Goal: Task Accomplishment & Management: Manage account settings

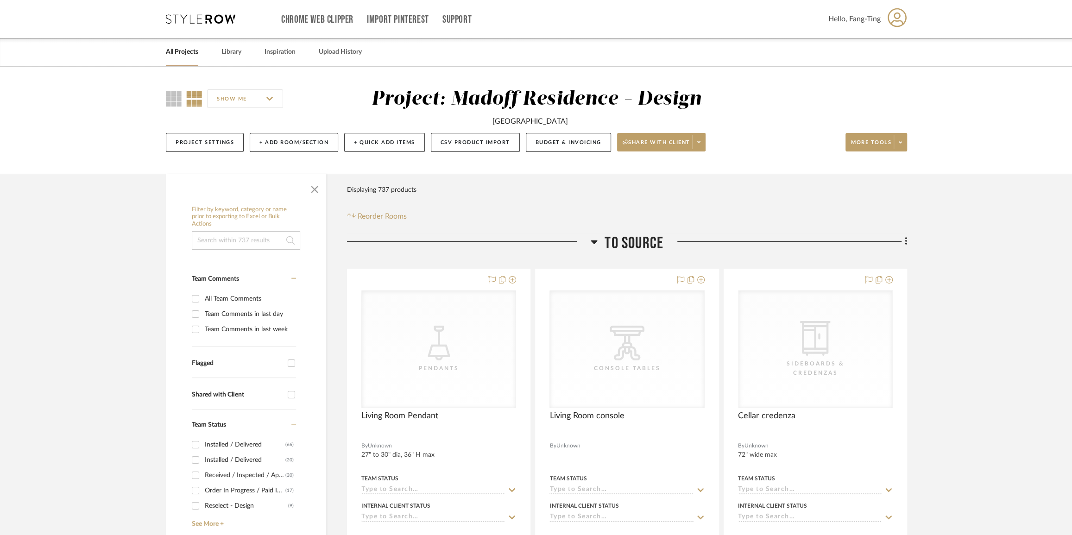
click at [207, 22] on icon at bounding box center [200, 18] width 69 height 9
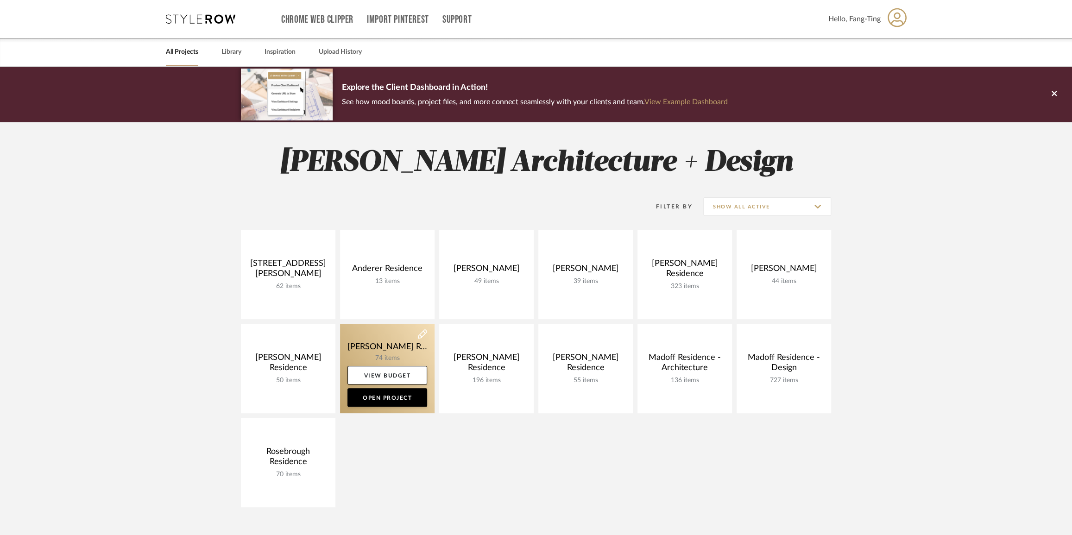
click at [390, 346] on link at bounding box center [387, 368] width 94 height 89
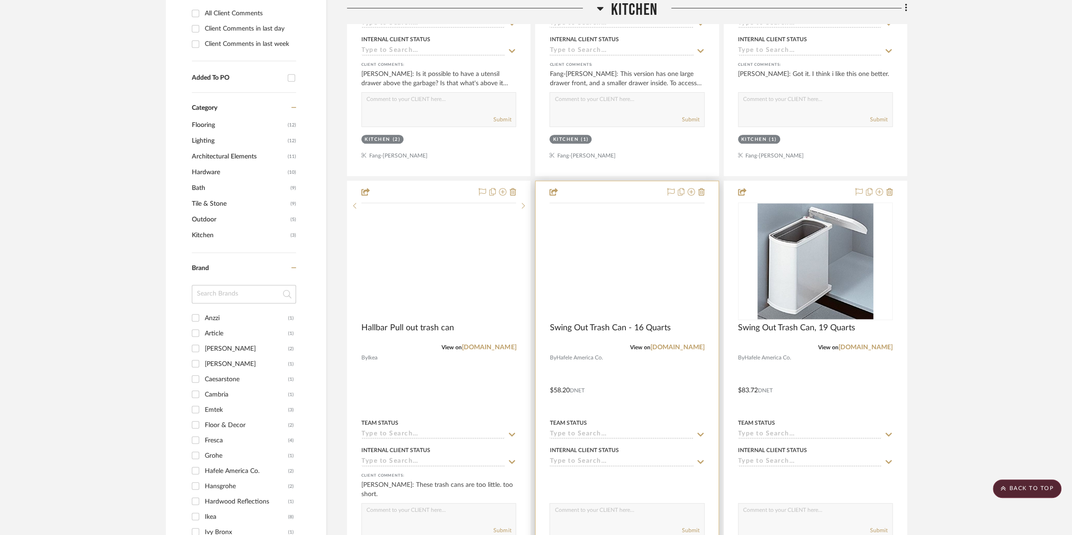
scroll to position [421, 0]
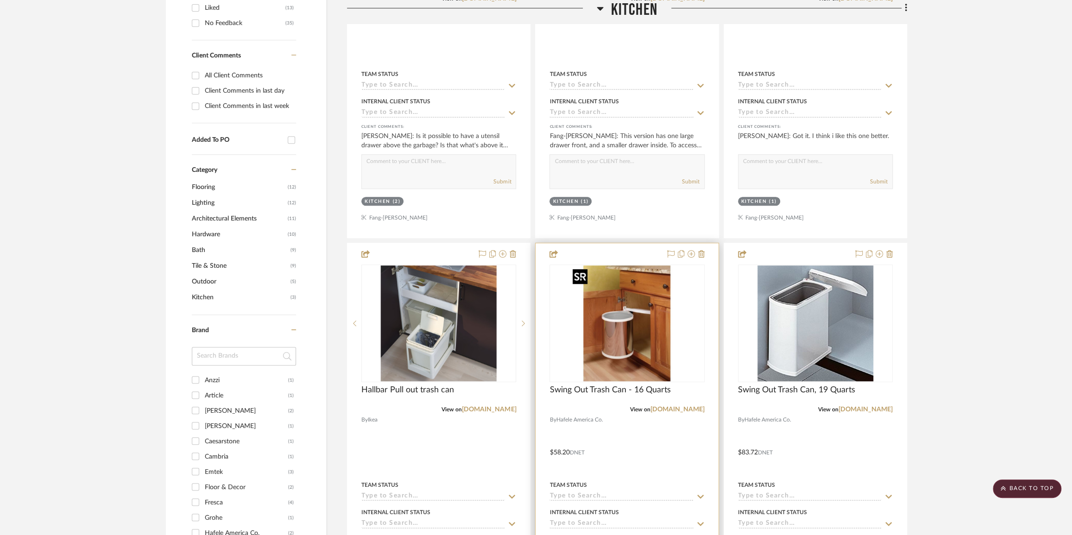
click at [672, 306] on img "0" at bounding box center [627, 323] width 116 height 116
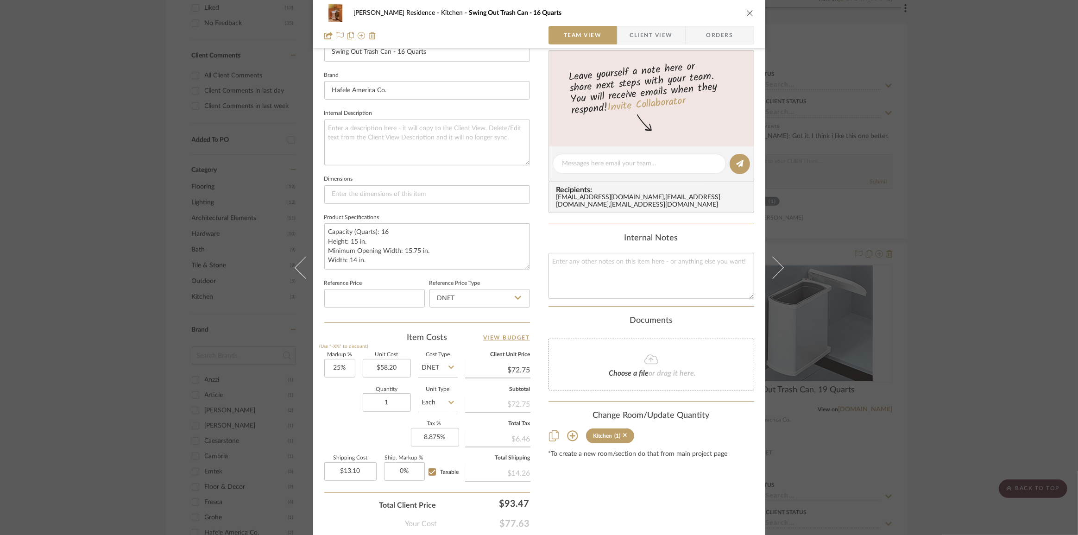
scroll to position [324, 0]
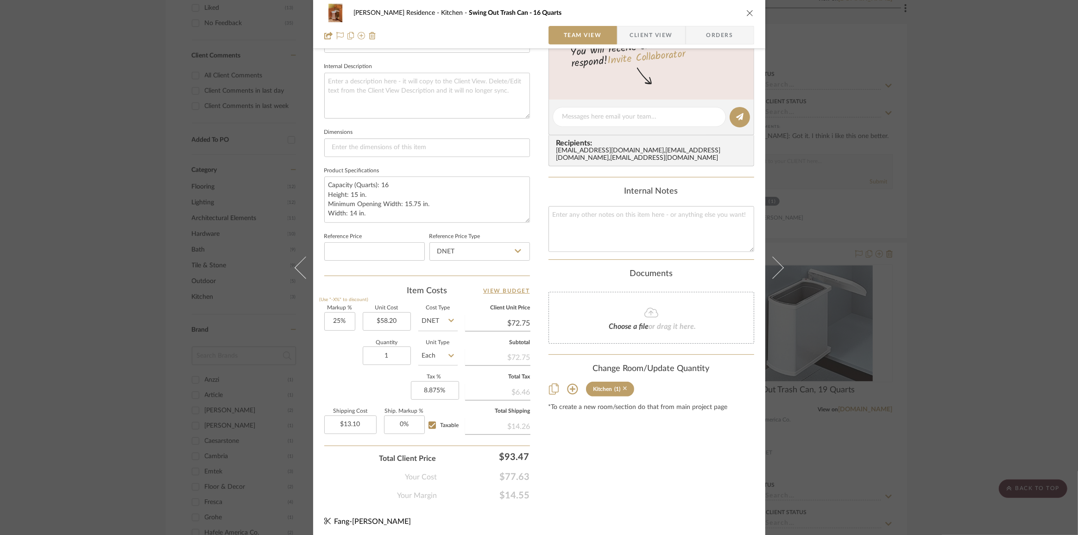
click at [623, 392] on icon at bounding box center [625, 388] width 4 height 6
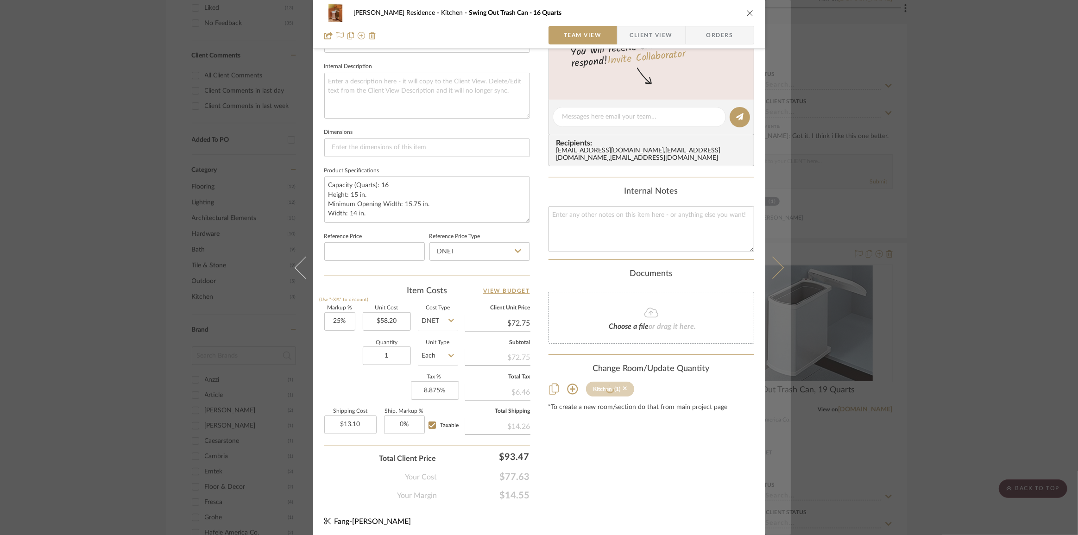
scroll to position [103, 0]
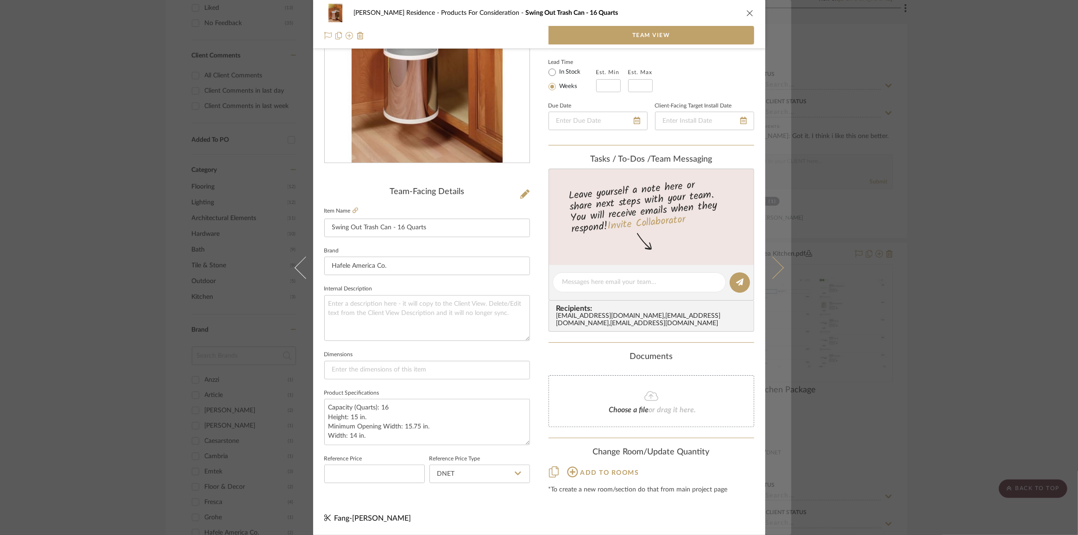
click at [773, 266] on icon at bounding box center [772, 267] width 22 height 22
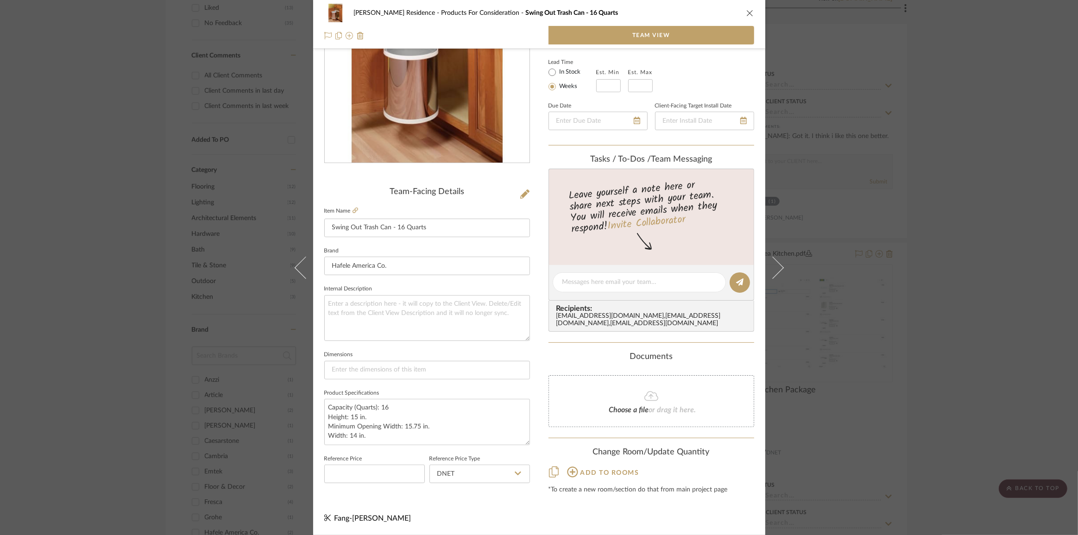
scroll to position [0, 0]
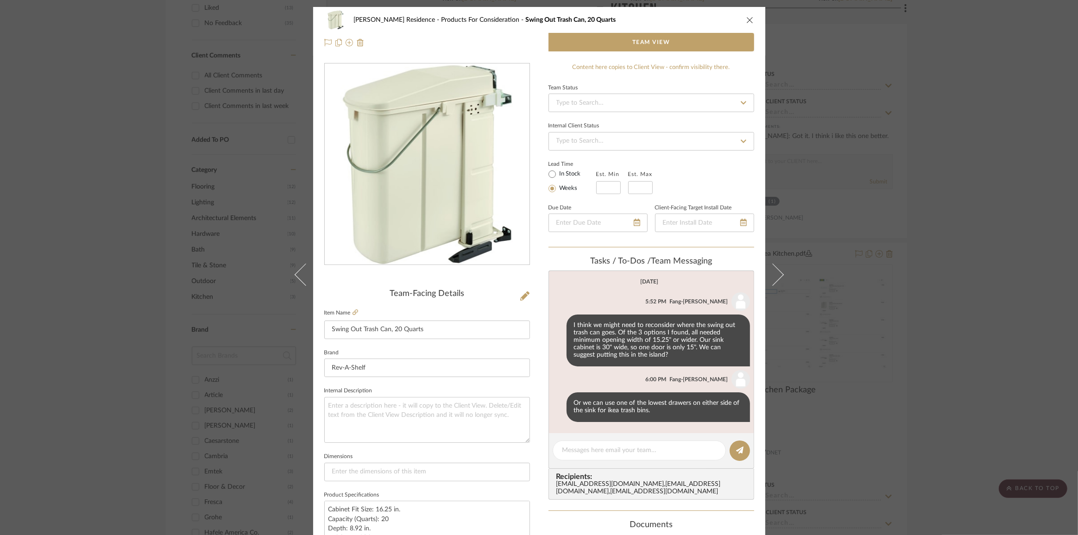
click at [886, 354] on div "[PERSON_NAME] Residence Products For Consideration Swing Out Trash Can, 20 Quar…" at bounding box center [539, 267] width 1078 height 535
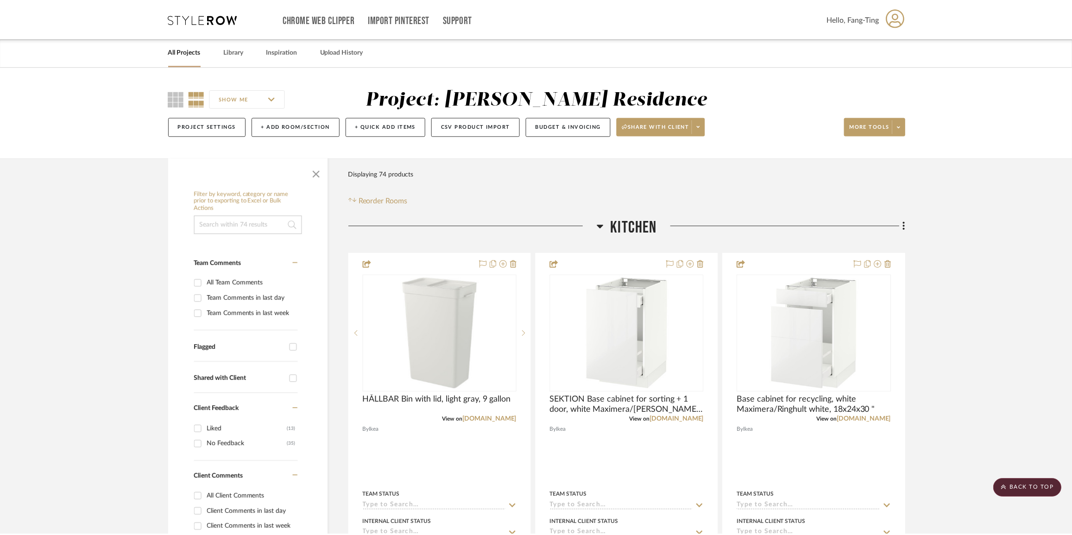
scroll to position [421, 0]
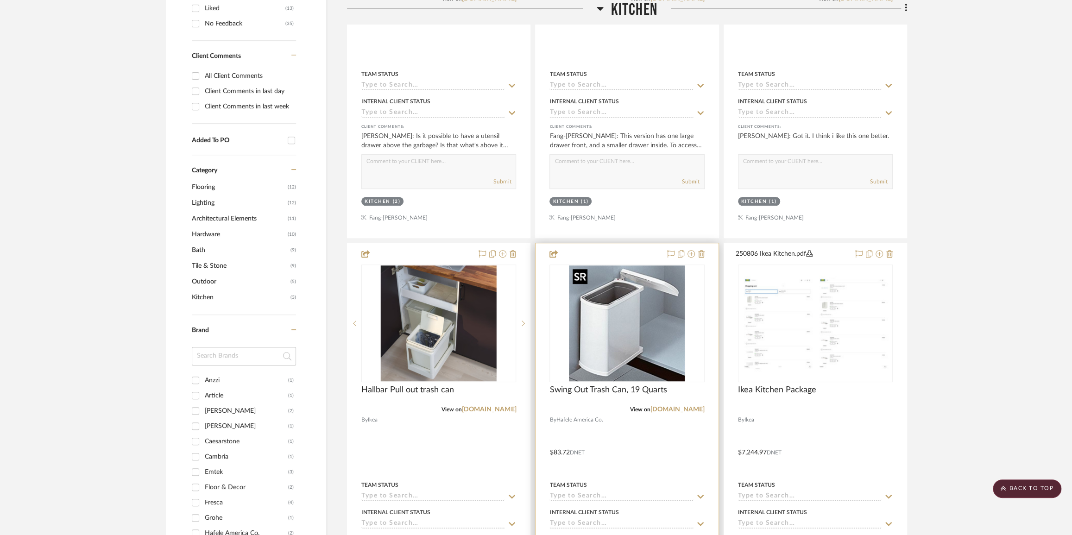
click at [0, 0] on img at bounding box center [0, 0] width 0 height 0
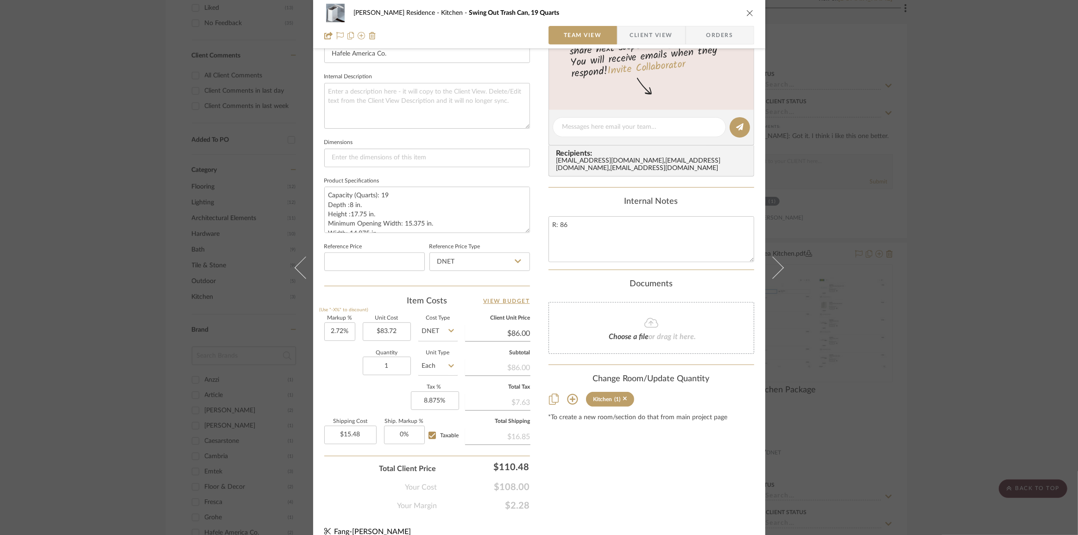
scroll to position [324, 0]
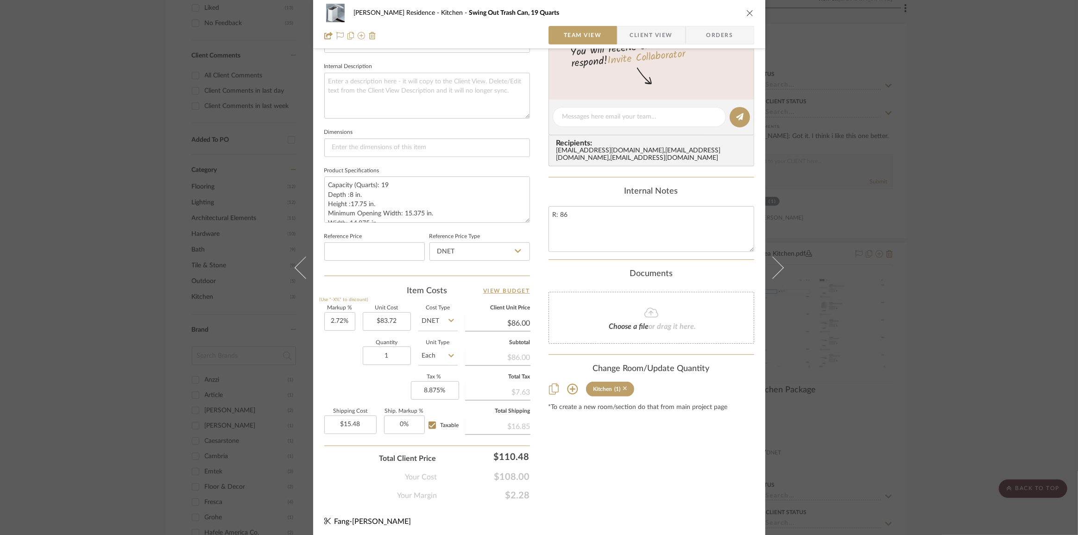
click at [623, 392] on icon at bounding box center [625, 388] width 4 height 6
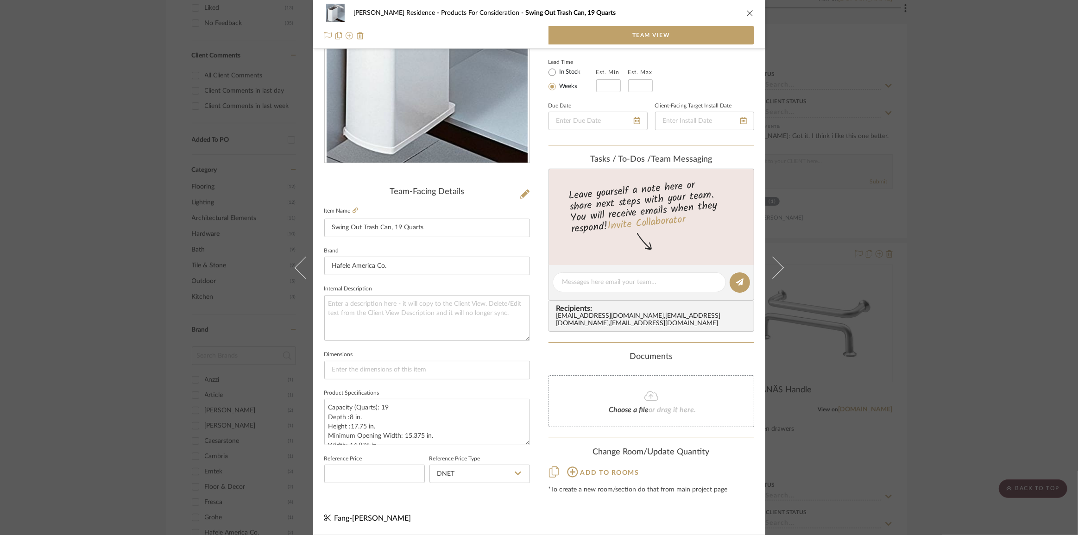
click at [965, 296] on div "[PERSON_NAME] Residence Products For Consideration Swing Out Trash Can, 19 Quar…" at bounding box center [539, 267] width 1078 height 535
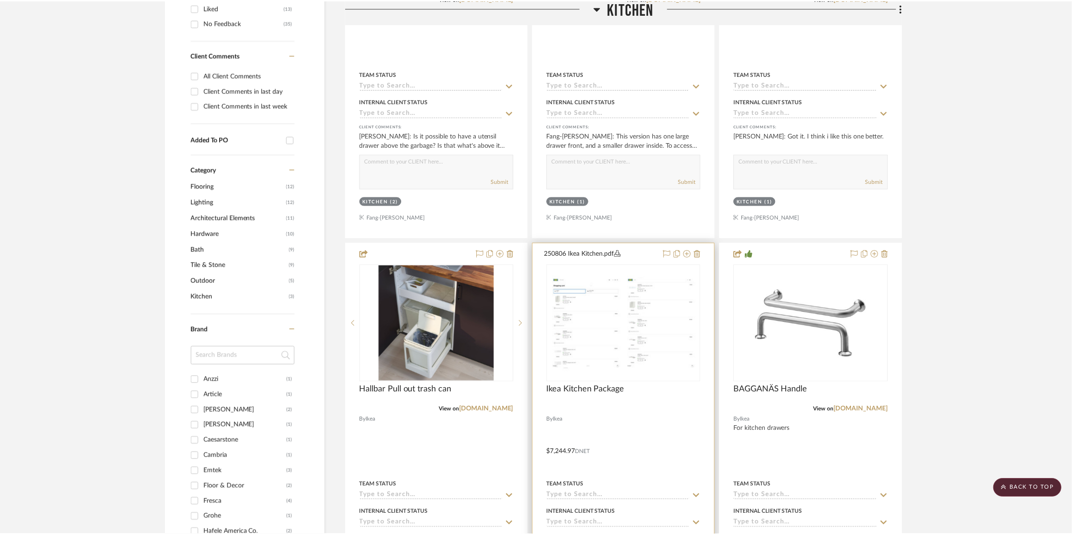
scroll to position [421, 0]
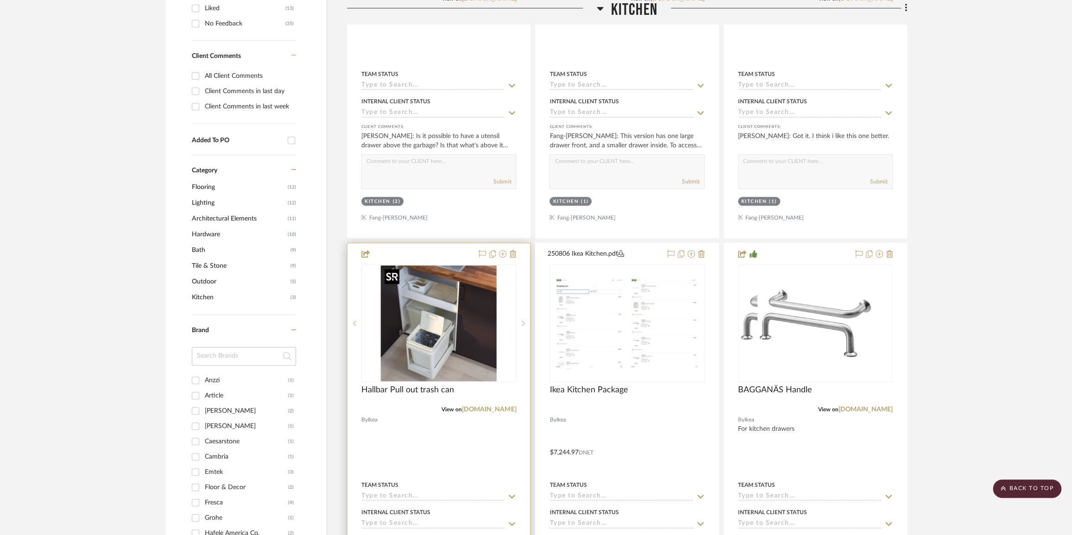
click at [435, 328] on img "0" at bounding box center [439, 323] width 116 height 116
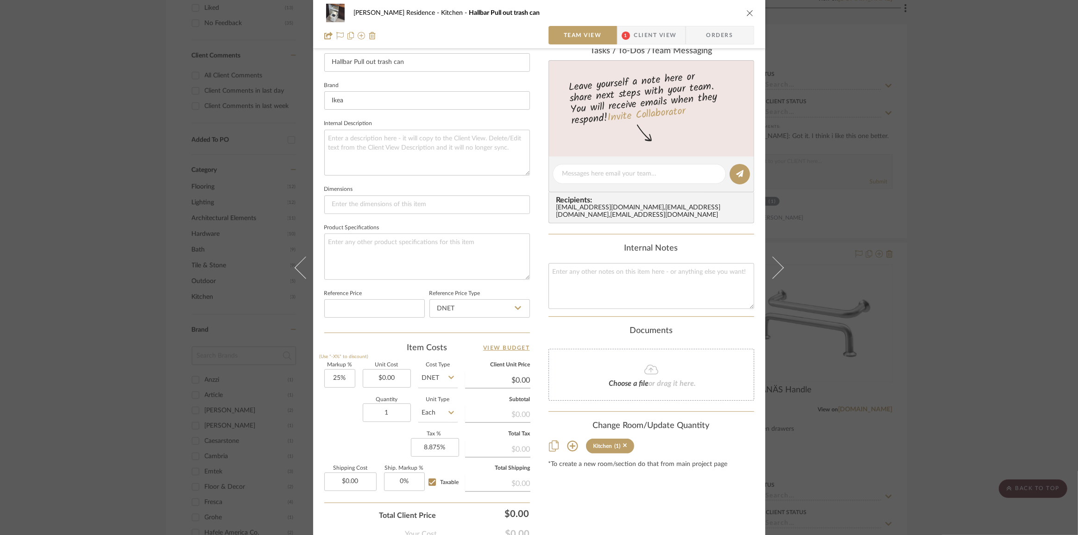
scroll to position [324, 0]
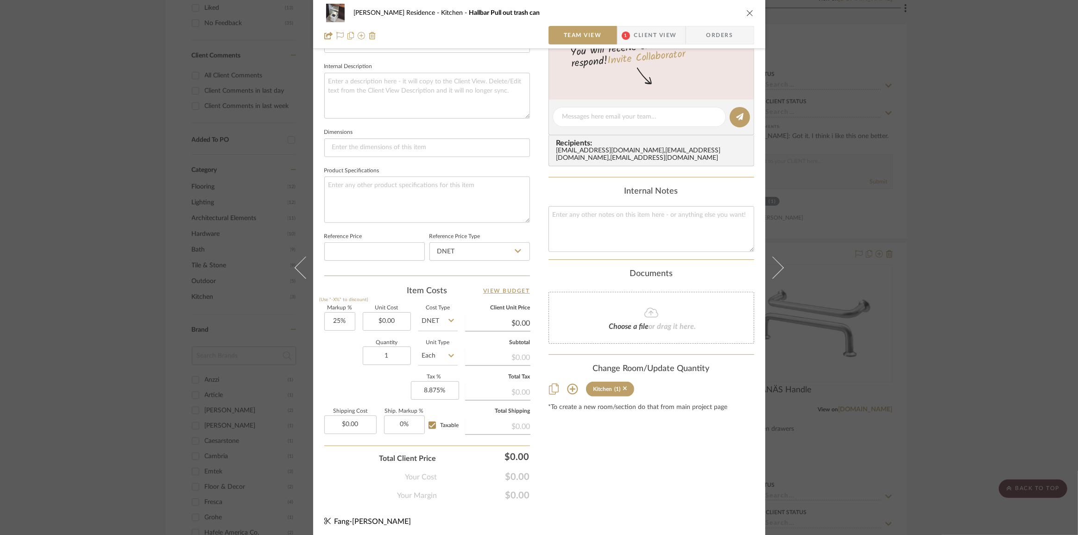
click at [647, 46] on div "[PERSON_NAME] Residence Kitchen Hallbar Pull out trash can Team View 1 Client V…" at bounding box center [539, 24] width 452 height 49
click at [648, 35] on span "Client View" at bounding box center [655, 35] width 43 height 19
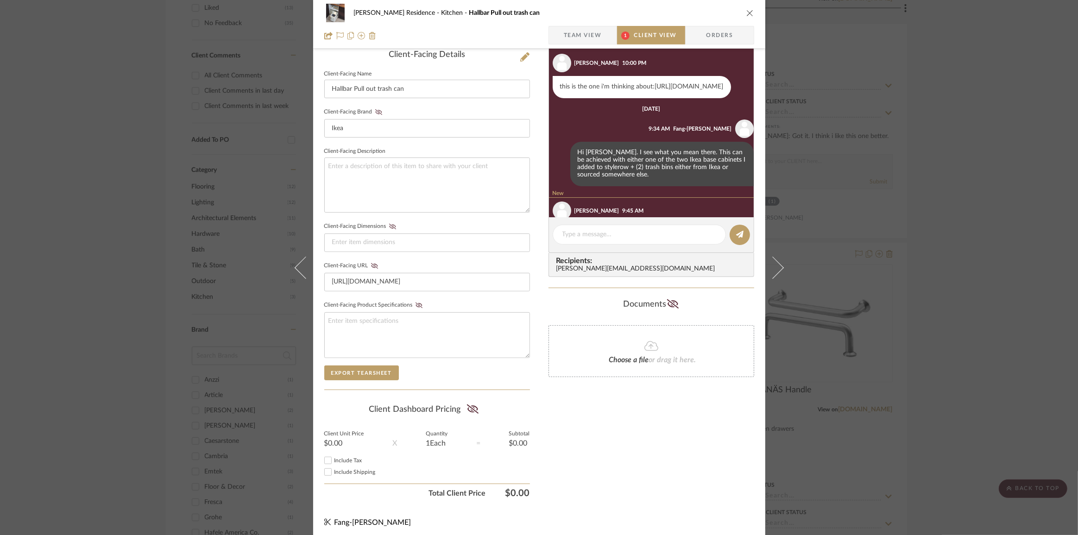
scroll to position [56, 0]
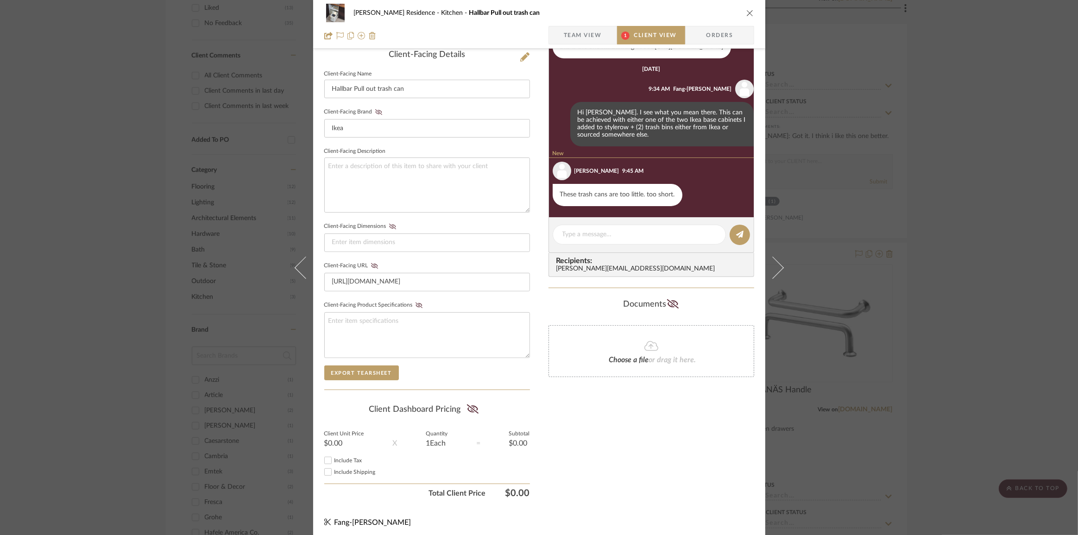
click at [564, 33] on span "Team View" at bounding box center [583, 35] width 38 height 19
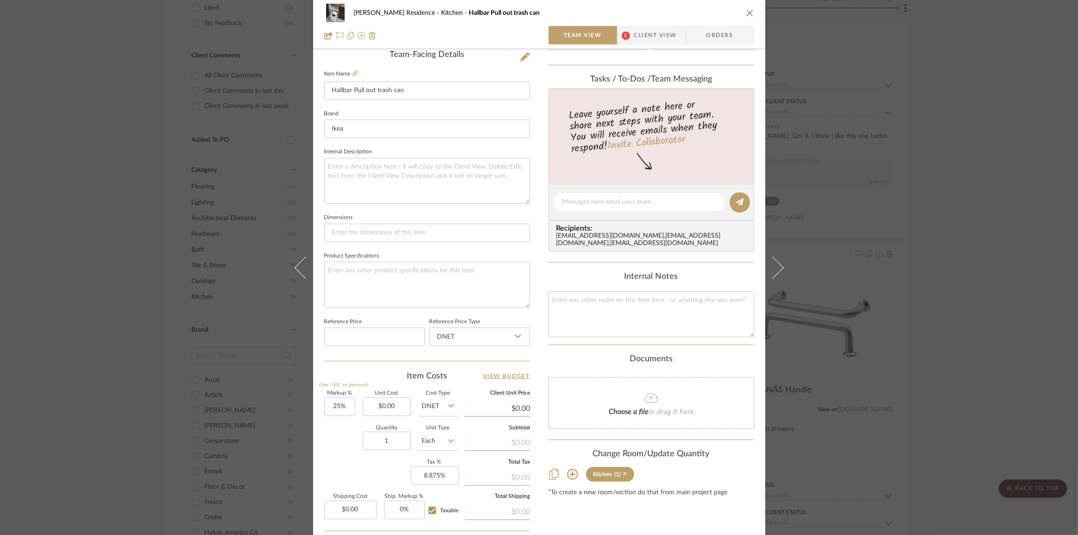
click at [623, 477] on icon at bounding box center [625, 474] width 4 height 6
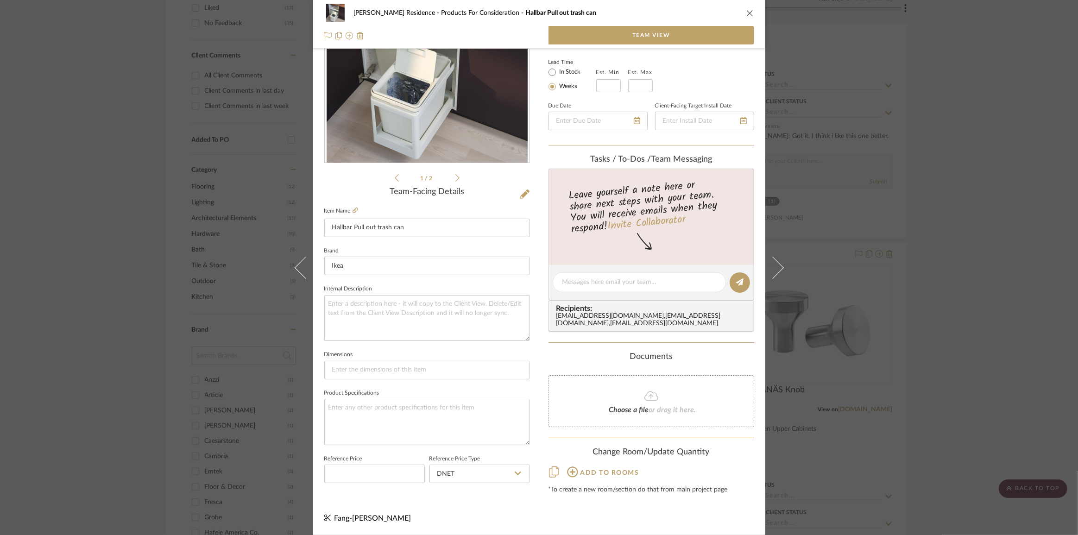
click at [971, 317] on div "[PERSON_NAME] Residence Products For Consideration Hallbar Pull out trash can T…" at bounding box center [539, 267] width 1078 height 535
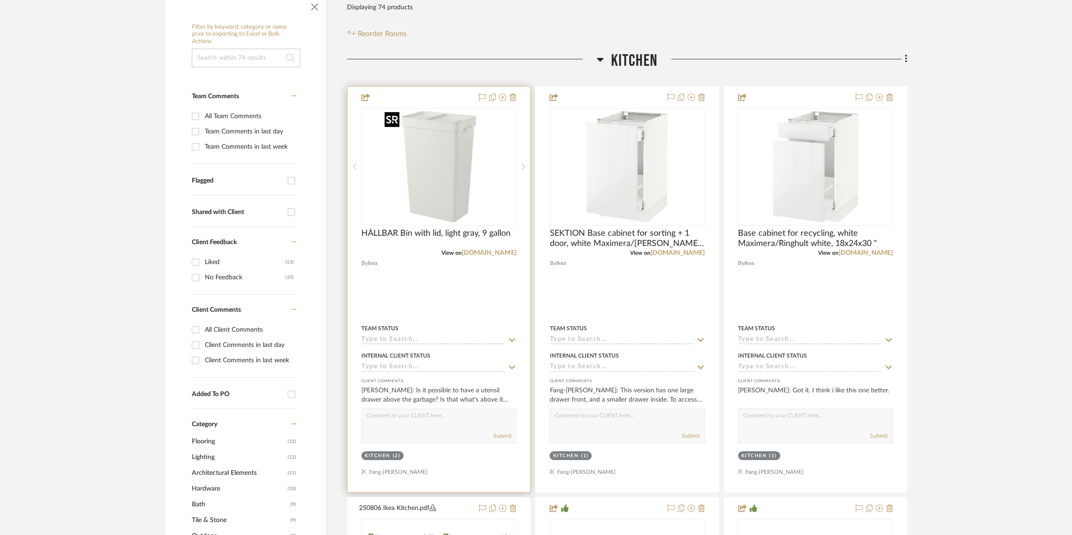
scroll to position [168, 0]
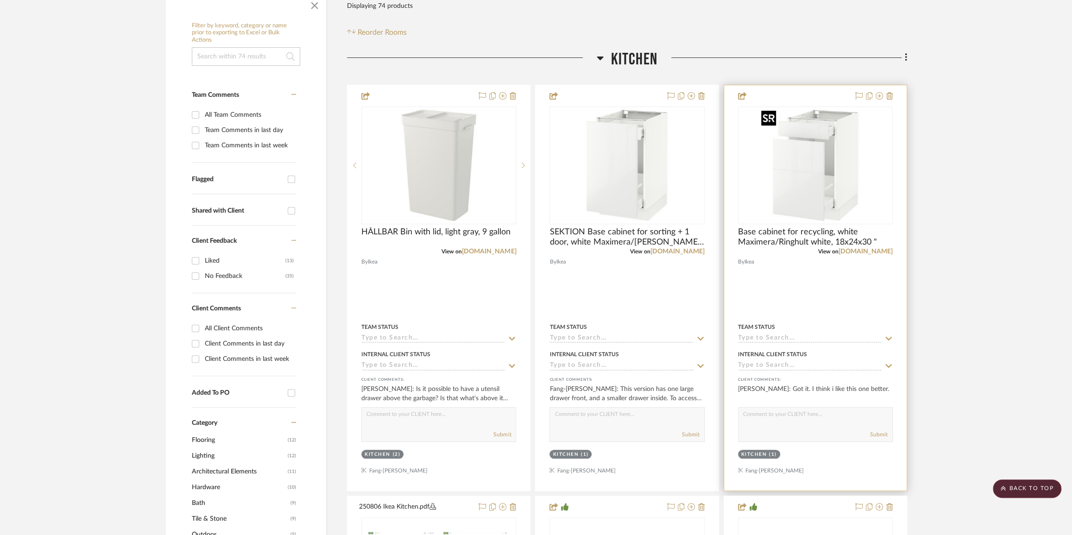
click at [806, 172] on img "0" at bounding box center [815, 165] width 116 height 116
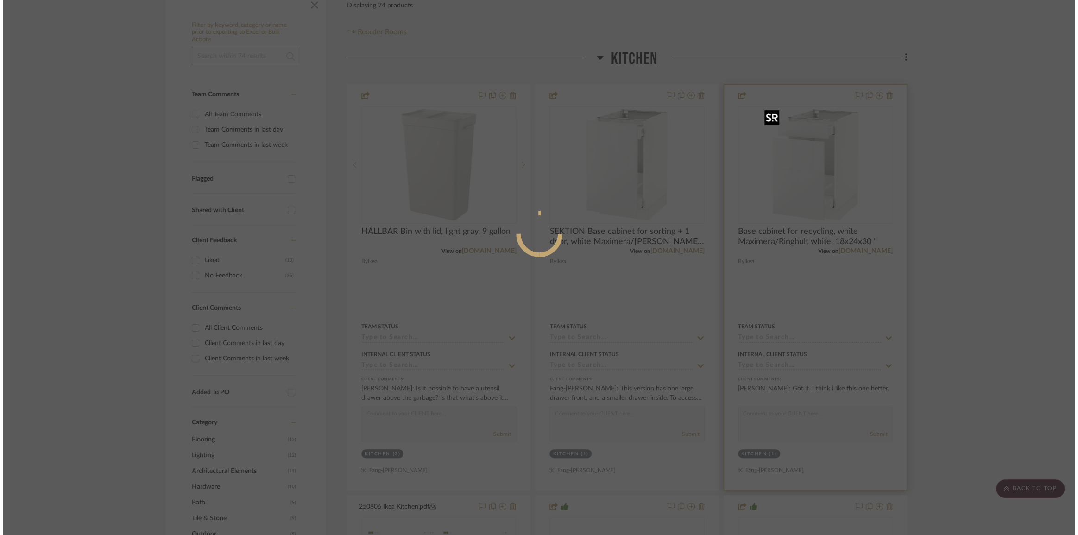
scroll to position [0, 0]
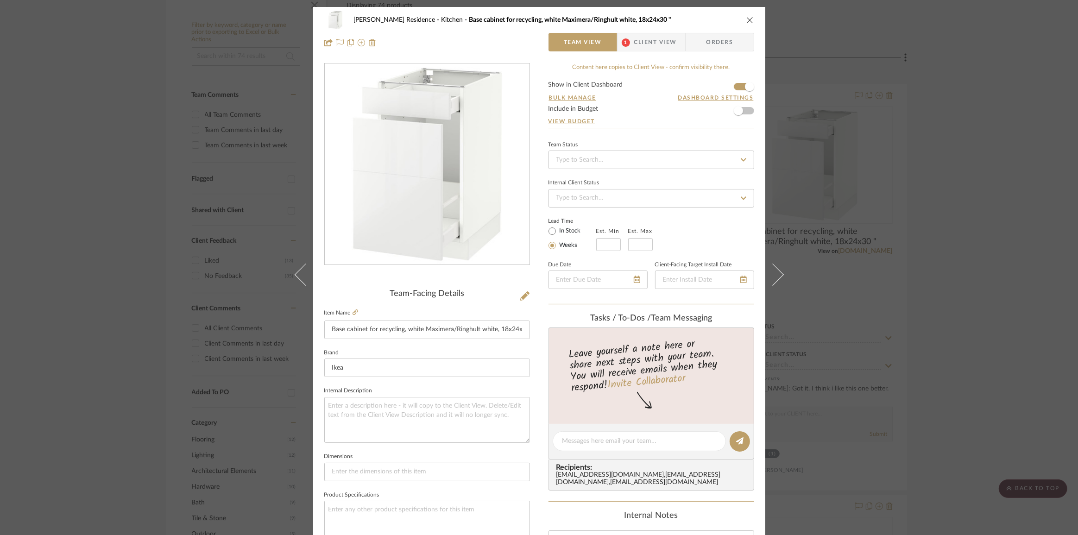
click at [641, 41] on span "Client View" at bounding box center [655, 42] width 43 height 19
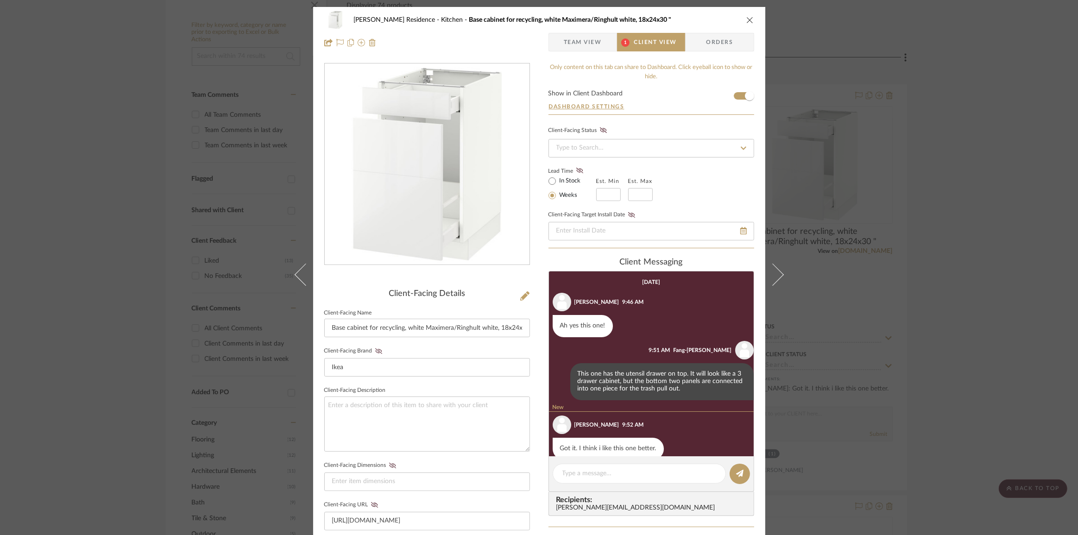
scroll to position [15, 0]
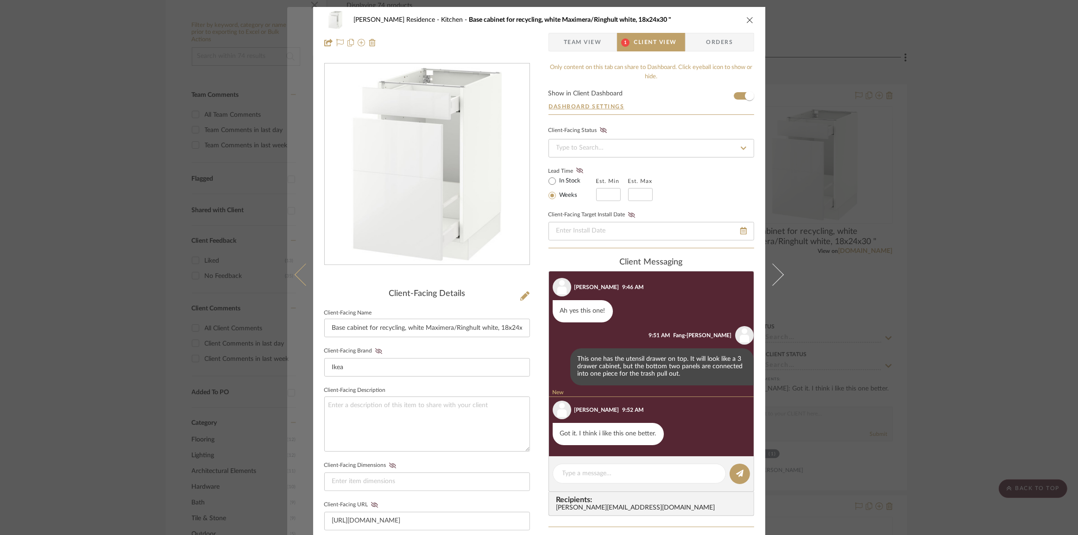
click at [294, 283] on button at bounding box center [300, 274] width 26 height 535
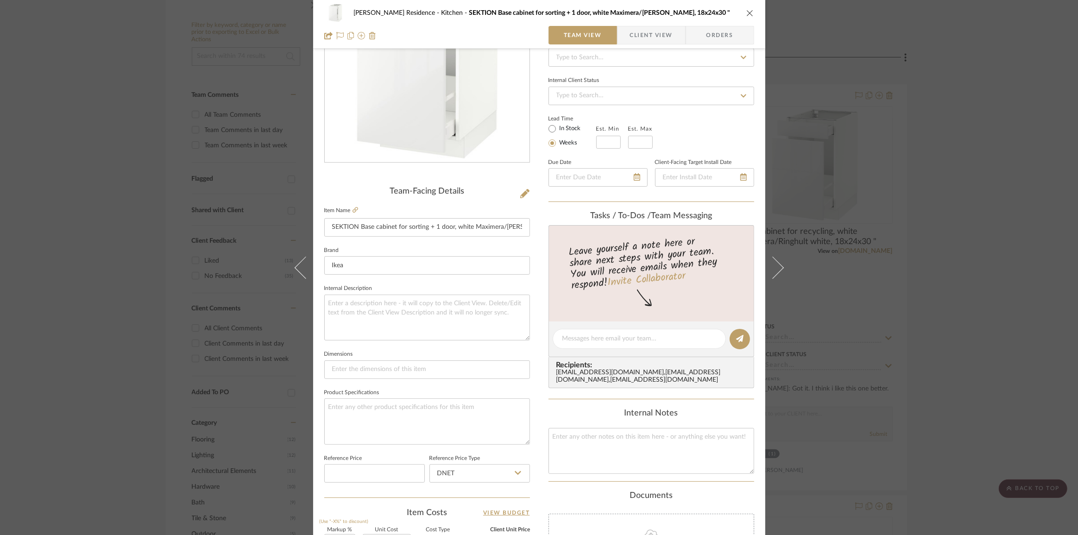
scroll to position [210, 0]
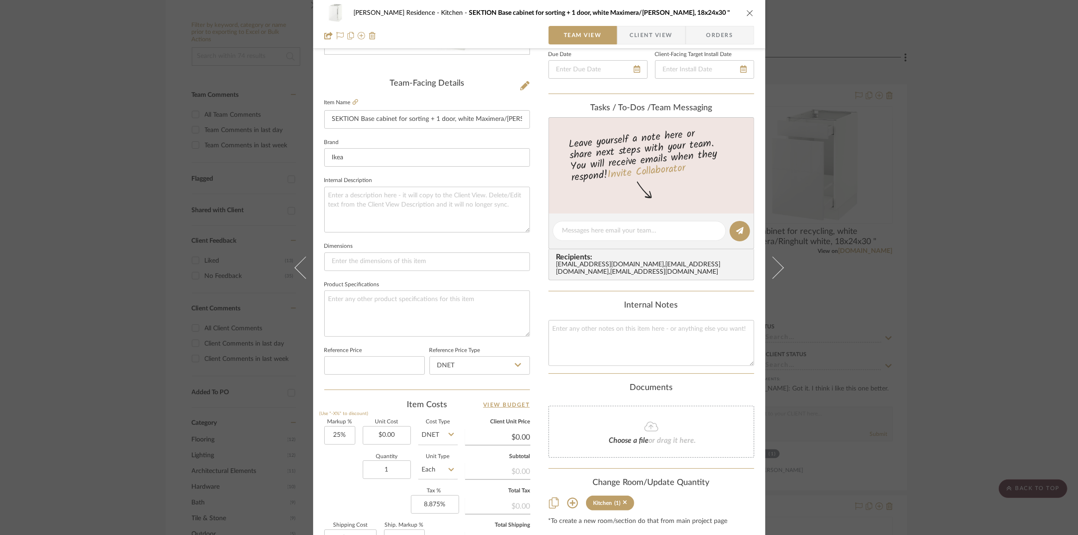
click at [625, 509] on sr-tag "Kitchen (1)" at bounding box center [610, 503] width 49 height 15
click at [623, 506] on icon at bounding box center [625, 502] width 4 height 6
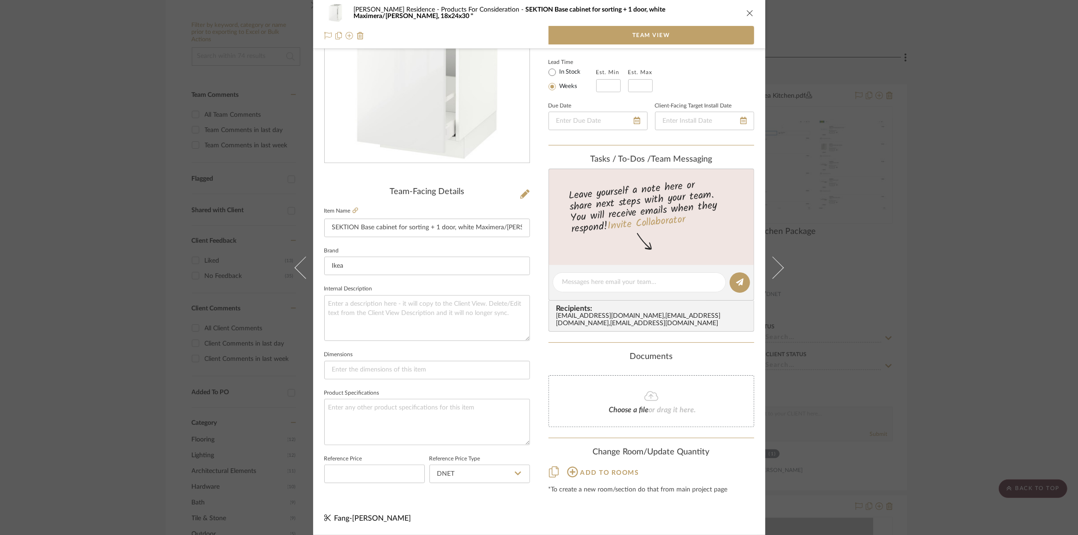
click at [978, 258] on div "[PERSON_NAME] Residence Products For Consideration SEKTION Base cabinet for sor…" at bounding box center [539, 267] width 1078 height 535
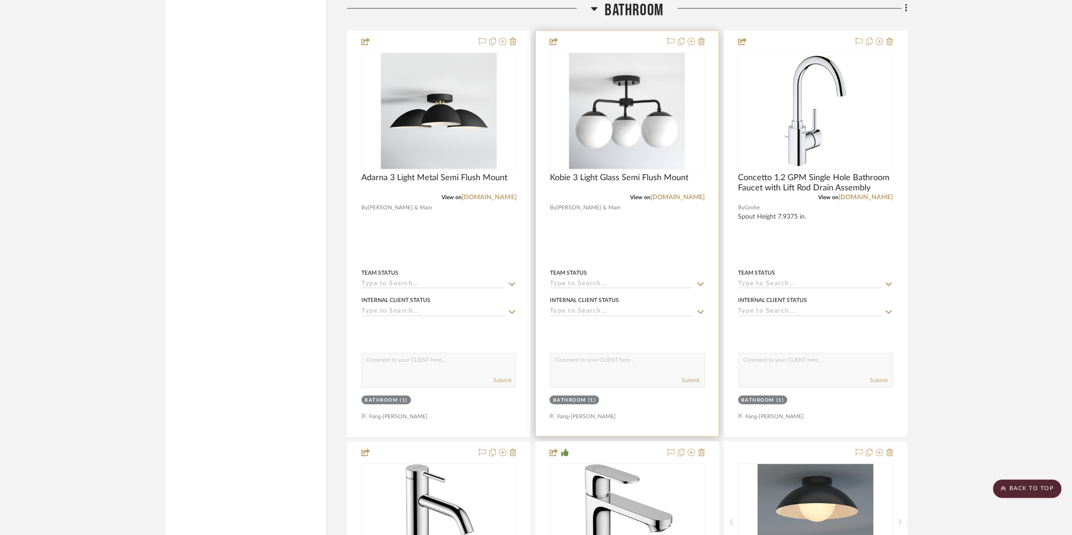
scroll to position [1600, 0]
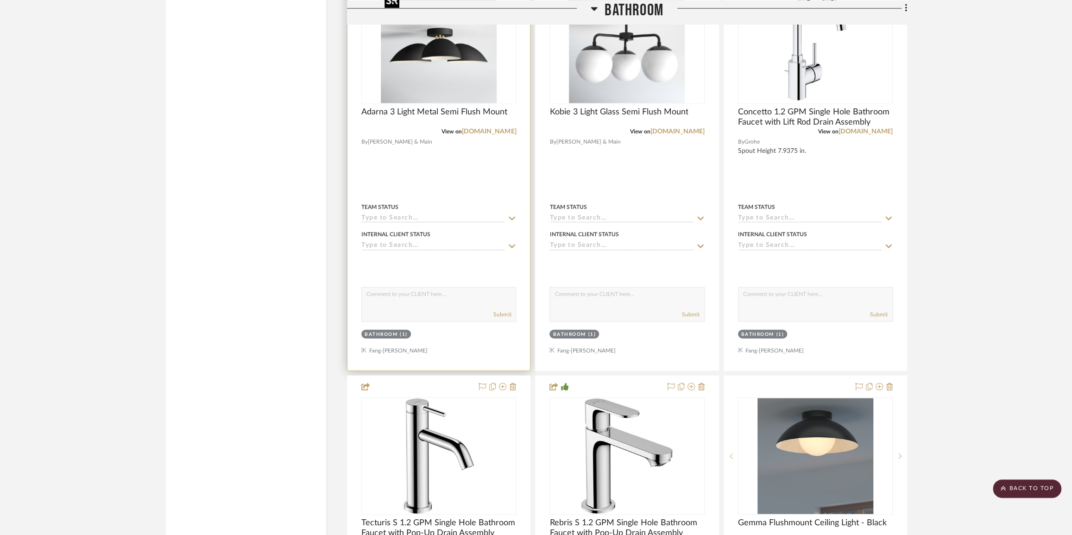
click at [0, 0] on img at bounding box center [0, 0] width 0 height 0
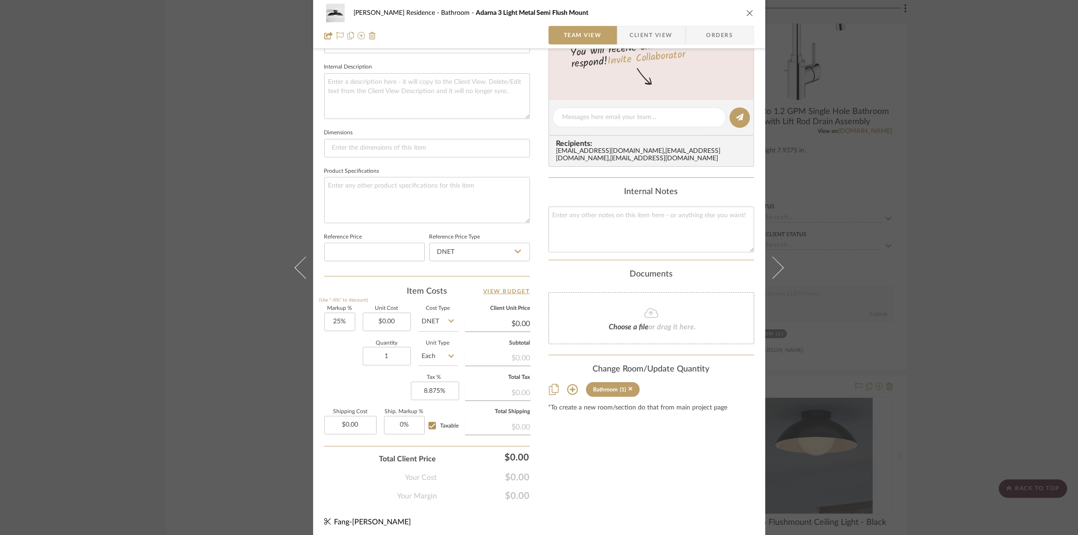
scroll to position [324, 0]
click at [629, 391] on icon at bounding box center [631, 389] width 4 height 4
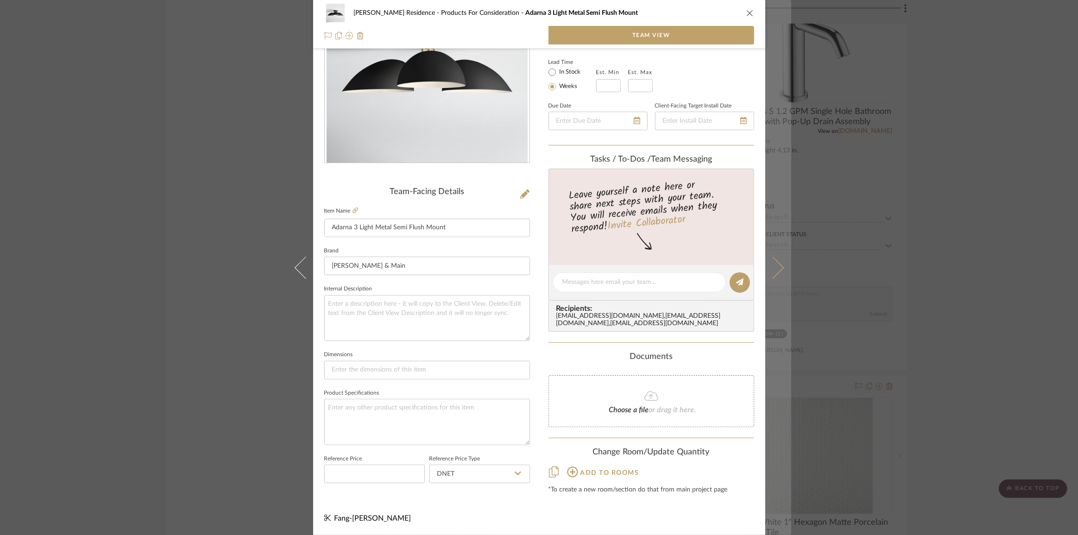
click at [772, 264] on icon at bounding box center [772, 267] width 22 height 22
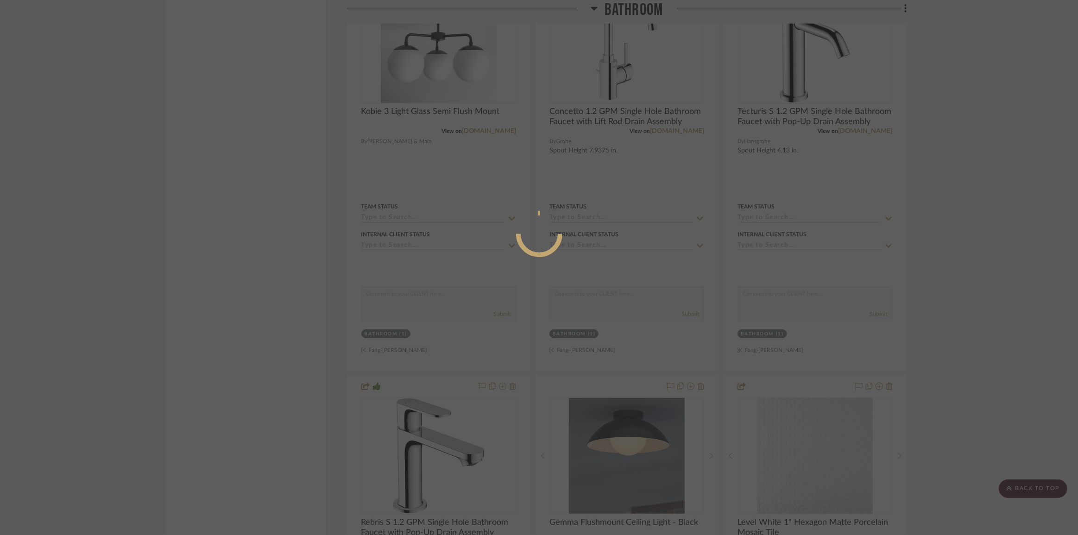
scroll to position [0, 0]
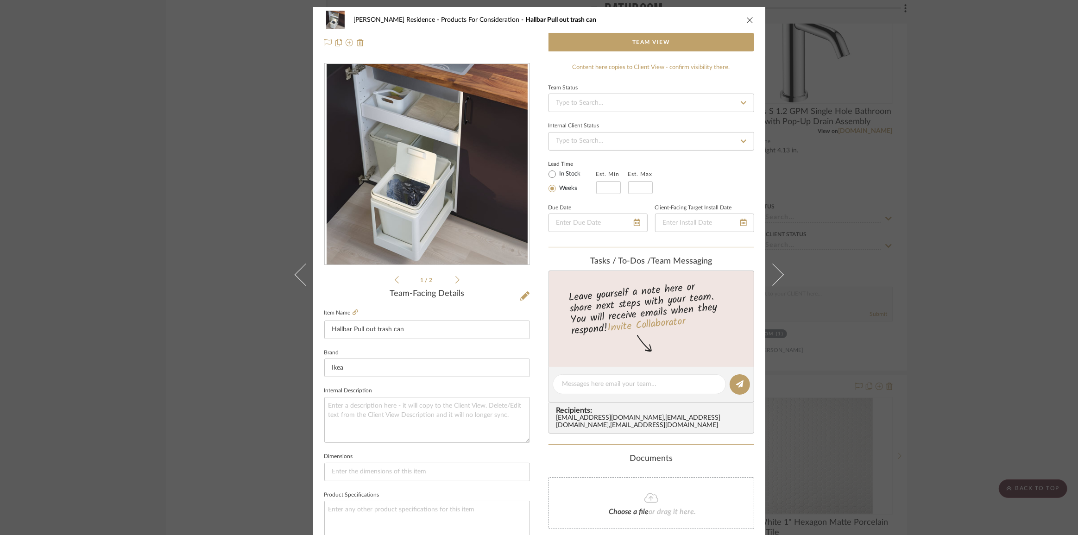
click at [959, 250] on div "[PERSON_NAME] Residence Products For Consideration Hallbar Pull out trash can T…" at bounding box center [539, 267] width 1078 height 535
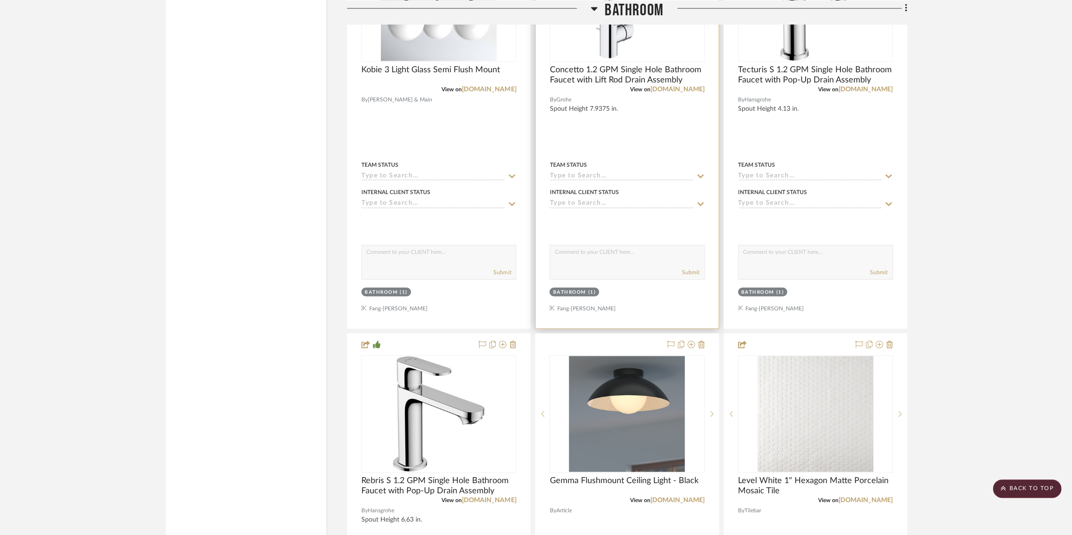
scroll to position [1811, 0]
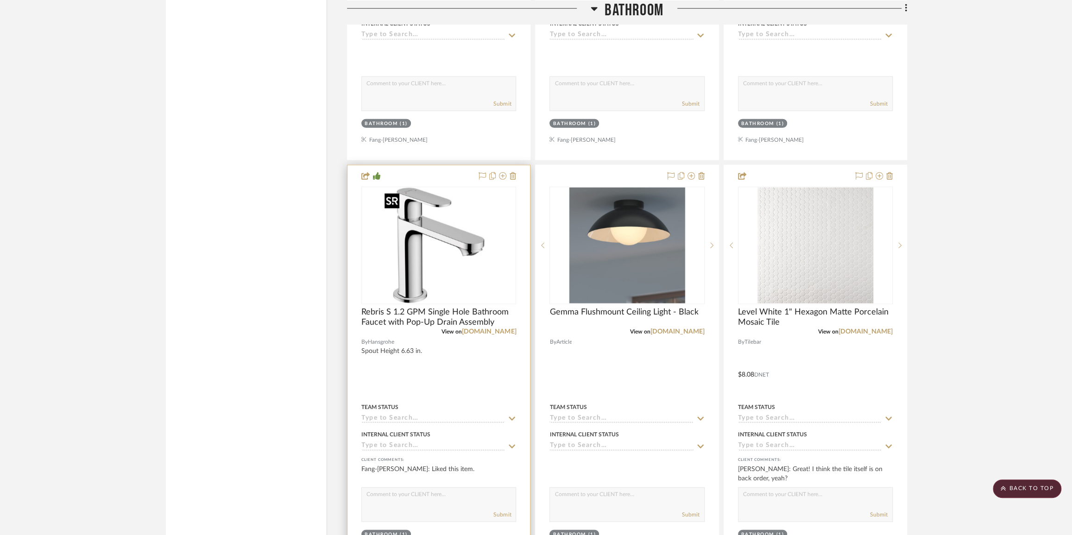
click at [461, 269] on img "0" at bounding box center [439, 246] width 116 height 116
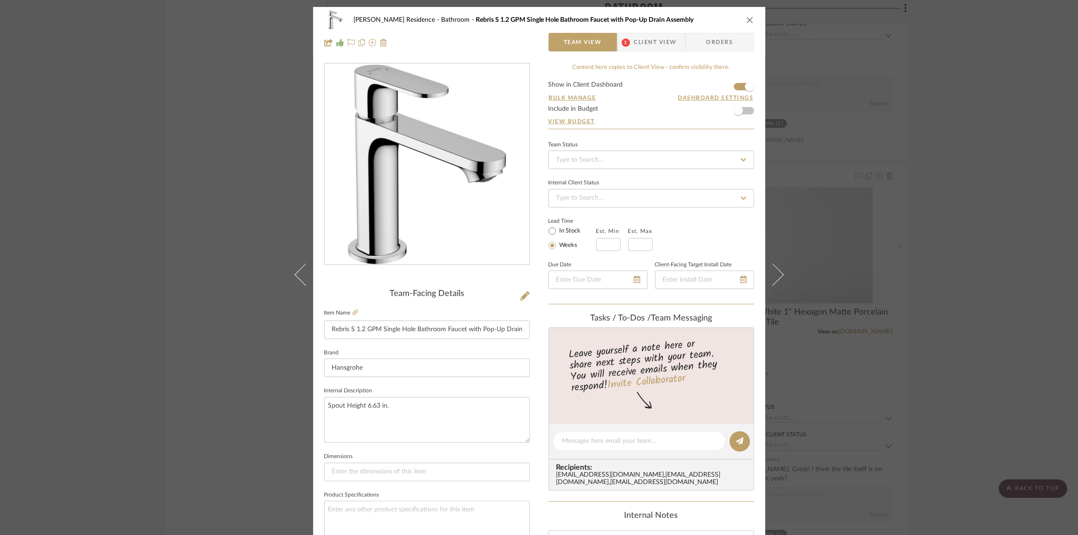
click at [652, 42] on span "Client View" at bounding box center [655, 42] width 43 height 19
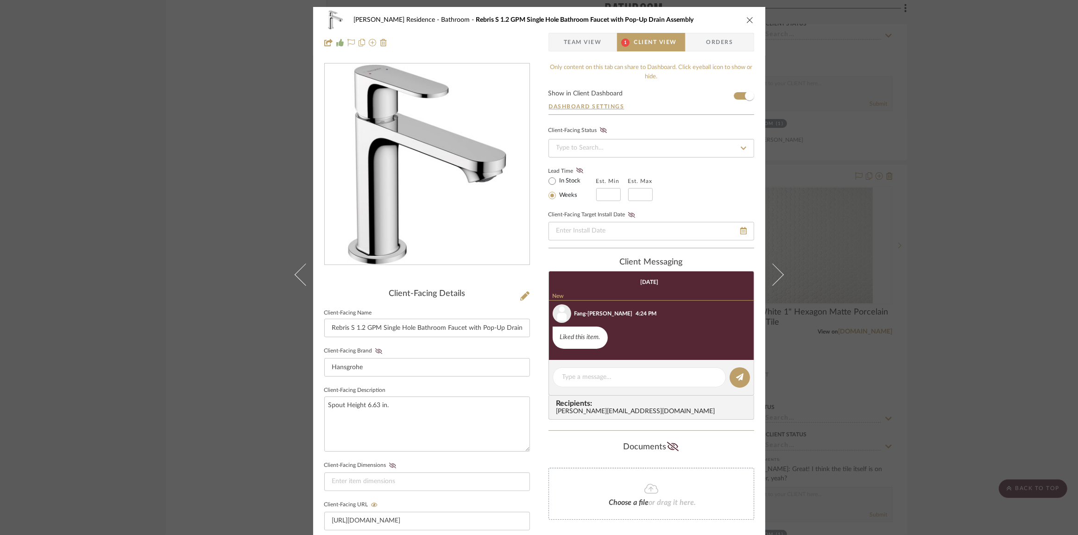
click at [940, 311] on div "[PERSON_NAME] Residence Bathroom Rebris S 1.2 GPM Single Hole Bathroom Faucet w…" at bounding box center [539, 267] width 1078 height 535
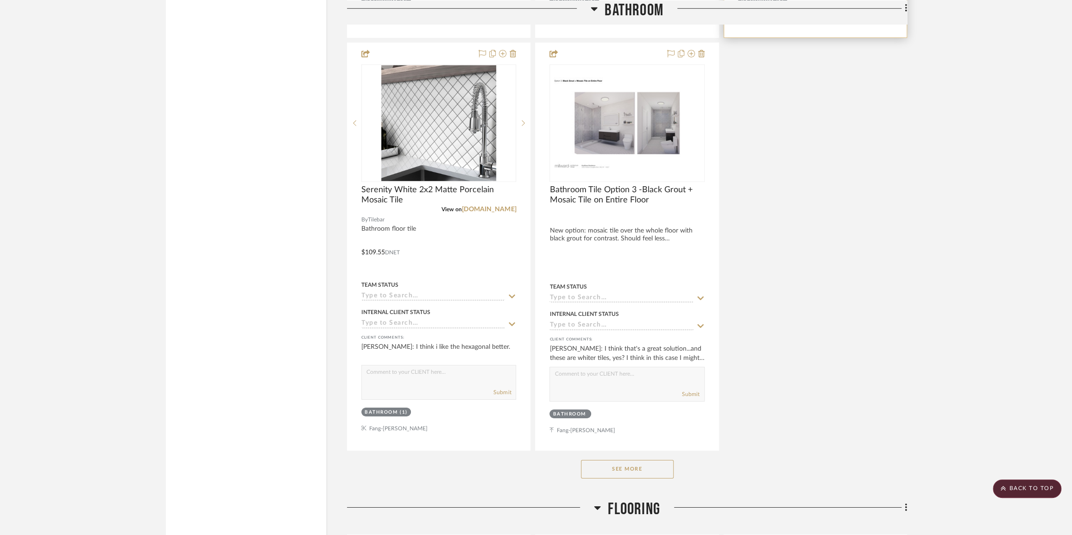
scroll to position [2484, 0]
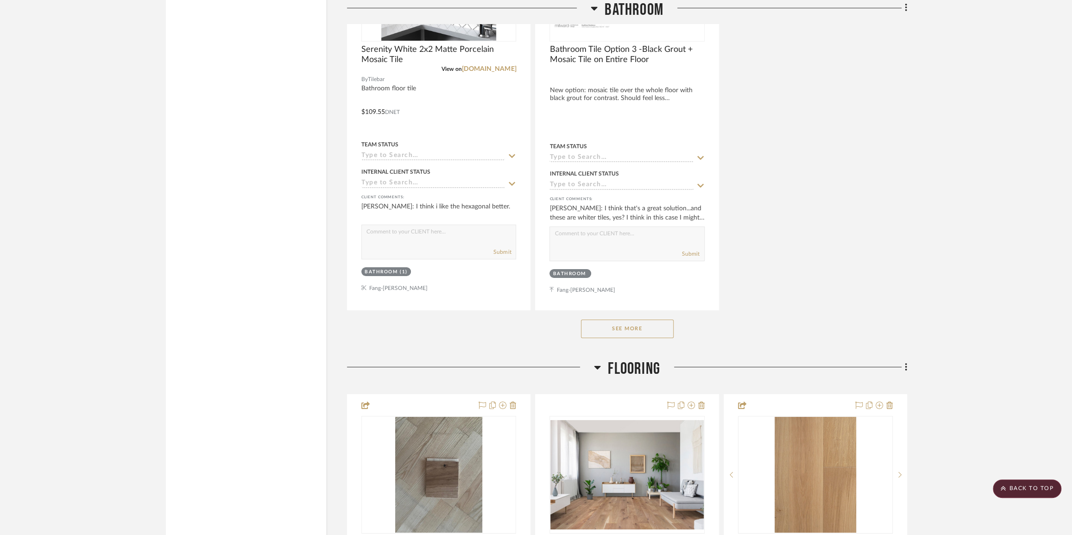
click at [627, 338] on button "See More" at bounding box center [627, 329] width 93 height 19
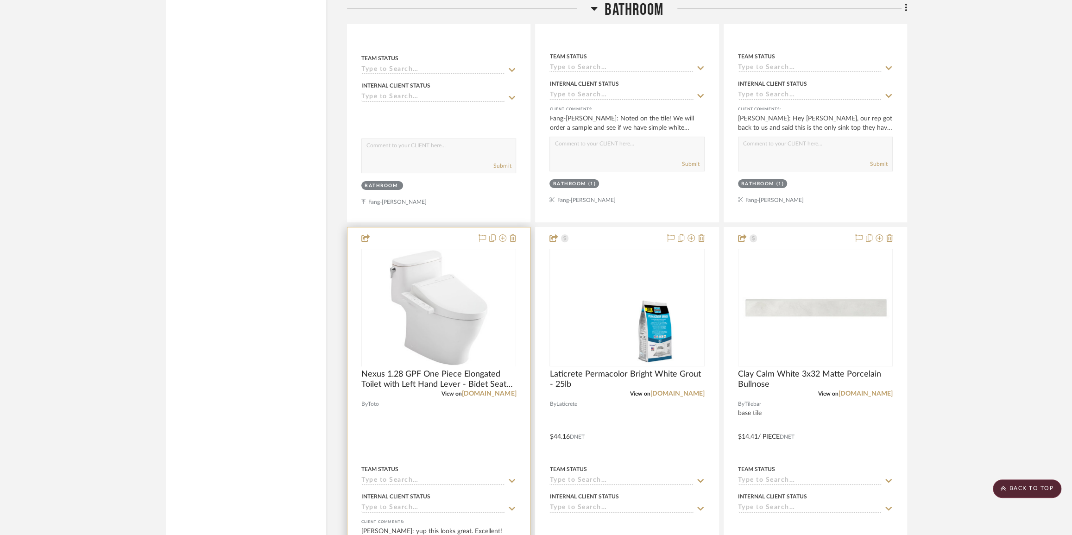
scroll to position [3074, 0]
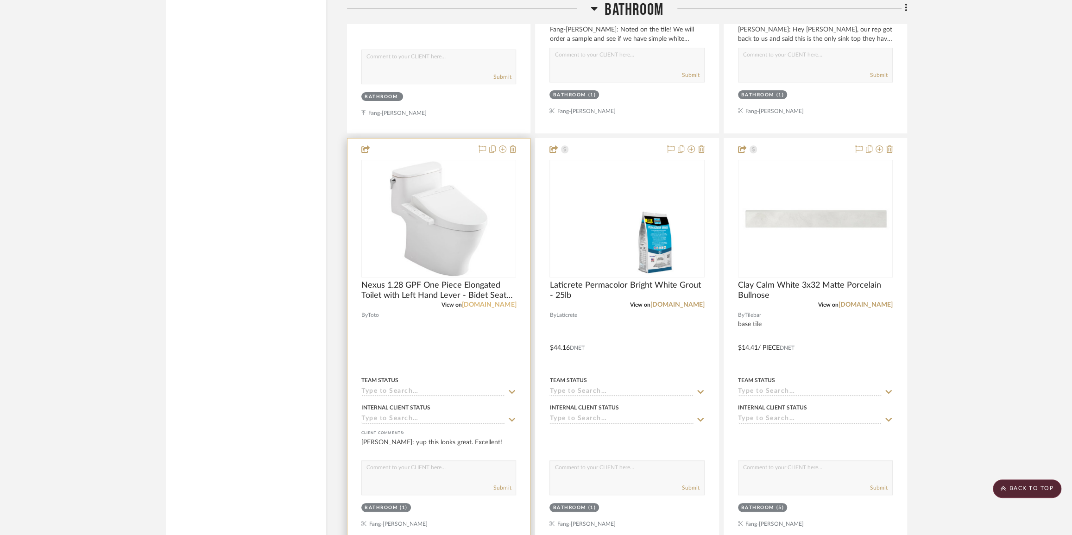
click at [513, 308] on link "[DOMAIN_NAME]" at bounding box center [489, 305] width 54 height 6
